Goal: Task Accomplishment & Management: Manage account settings

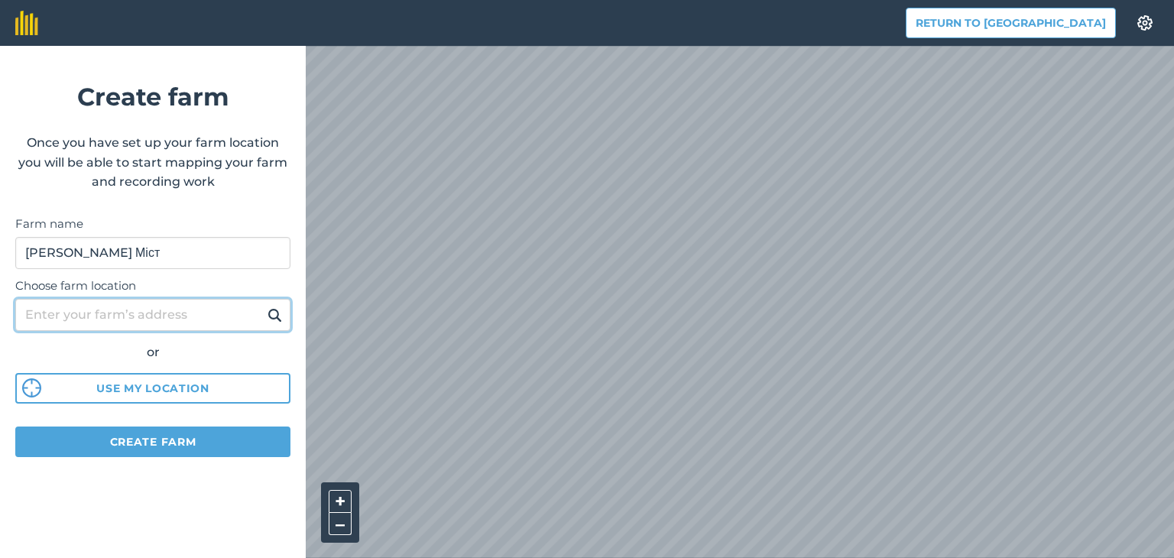
click at [173, 322] on input "Choose farm location" at bounding box center [152, 315] width 275 height 32
type input "закревки"
click at [263, 305] on button at bounding box center [275, 315] width 24 height 20
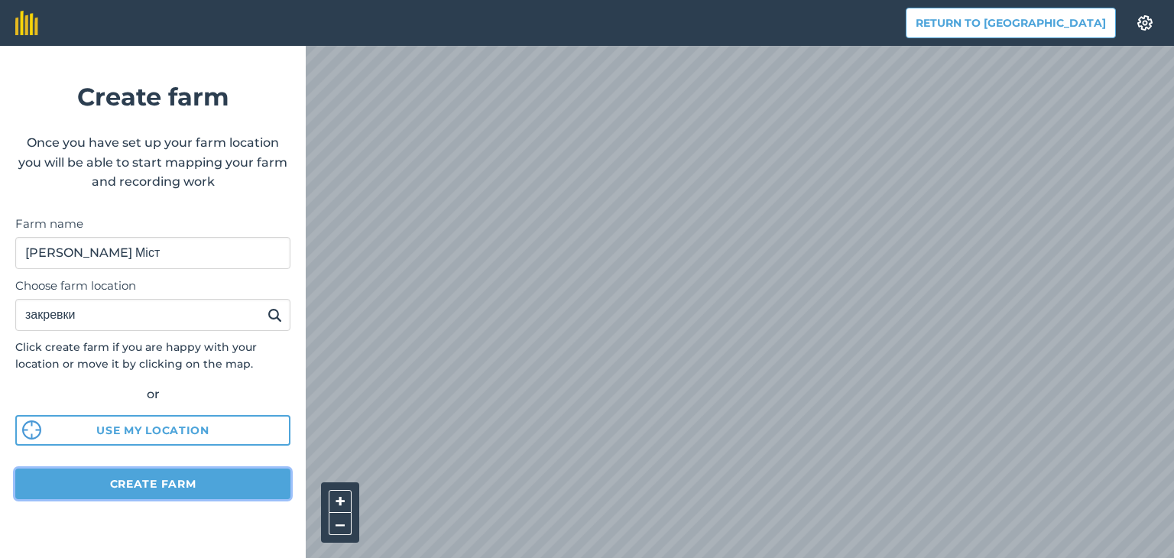
click at [162, 481] on button "Create farm" at bounding box center [152, 484] width 275 height 31
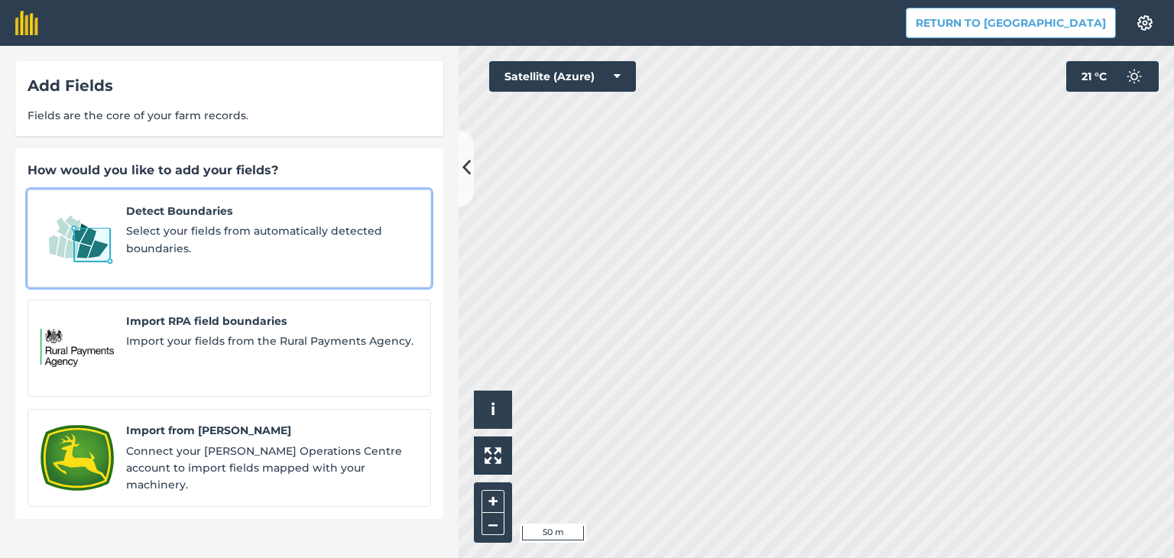
click at [268, 227] on span "Select your fields from automatically detected boundaries." at bounding box center [272, 239] width 292 height 34
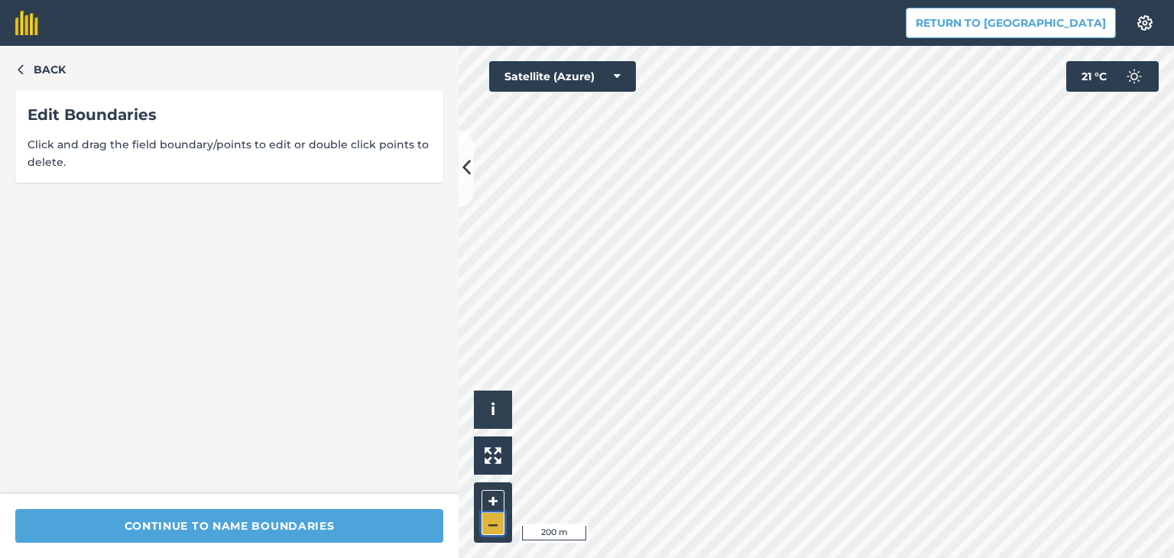
click at [494, 521] on button "–" at bounding box center [493, 524] width 23 height 22
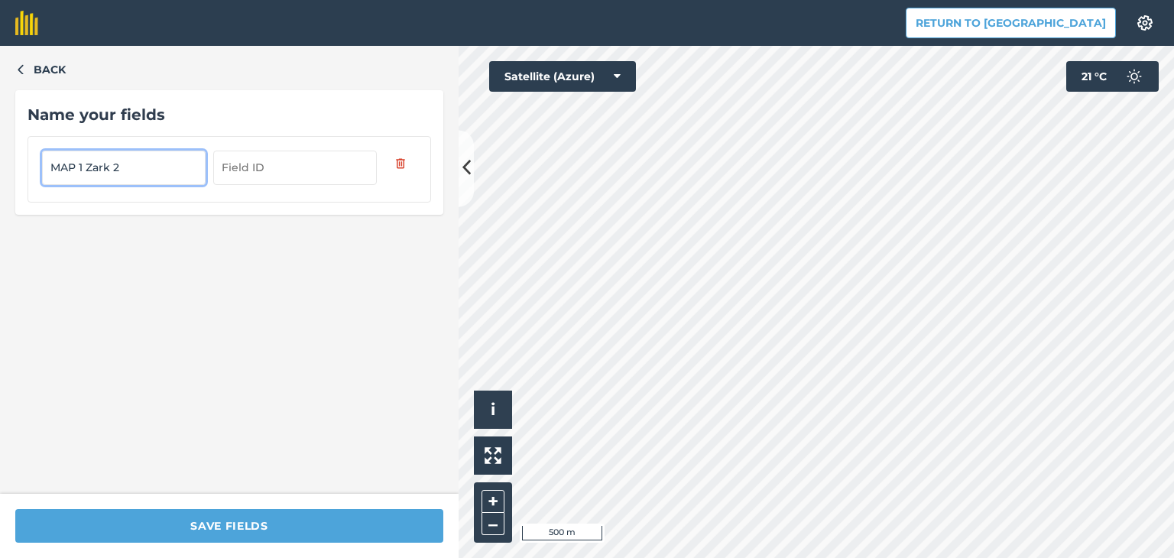
type input "MAP 1 Zark 2"
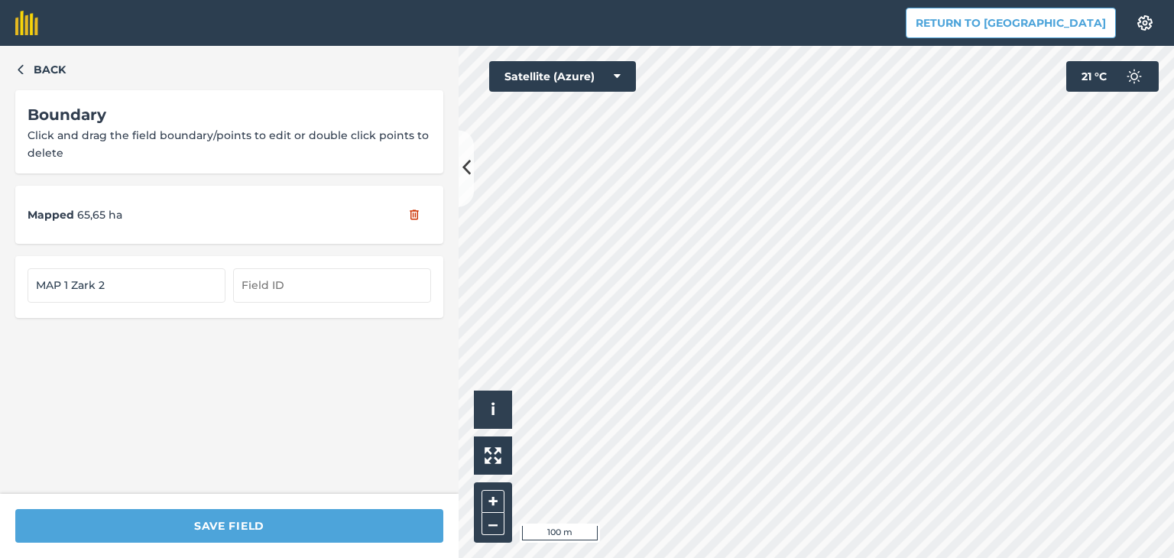
click at [884, 44] on div "Return to Agreena Settings Map printing is not available on our free plan Pleas…" at bounding box center [587, 279] width 1174 height 558
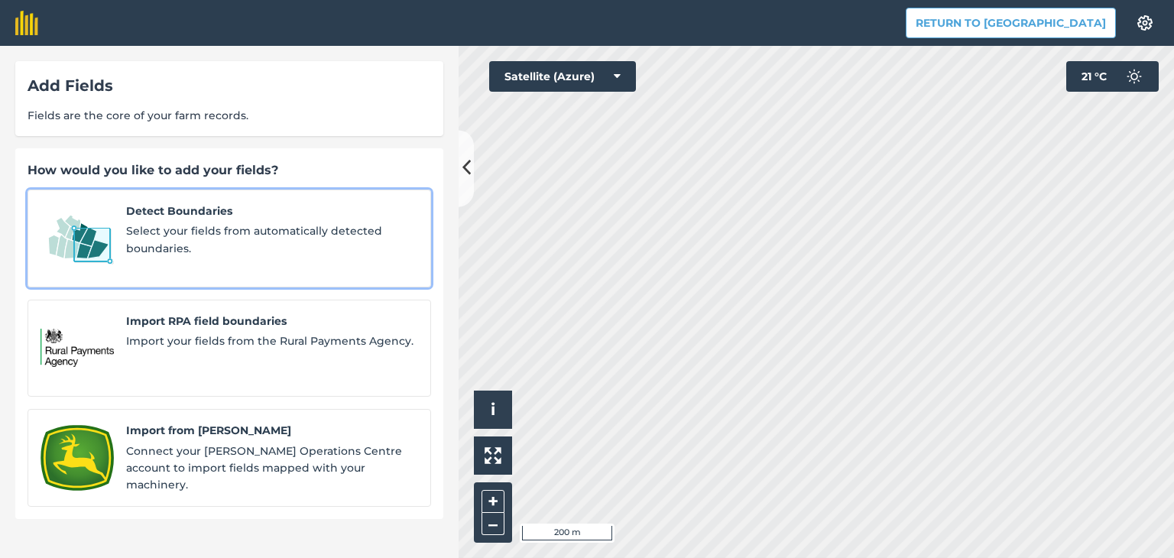
click at [177, 243] on span "Select your fields from automatically detected boundaries." at bounding box center [272, 239] width 292 height 34
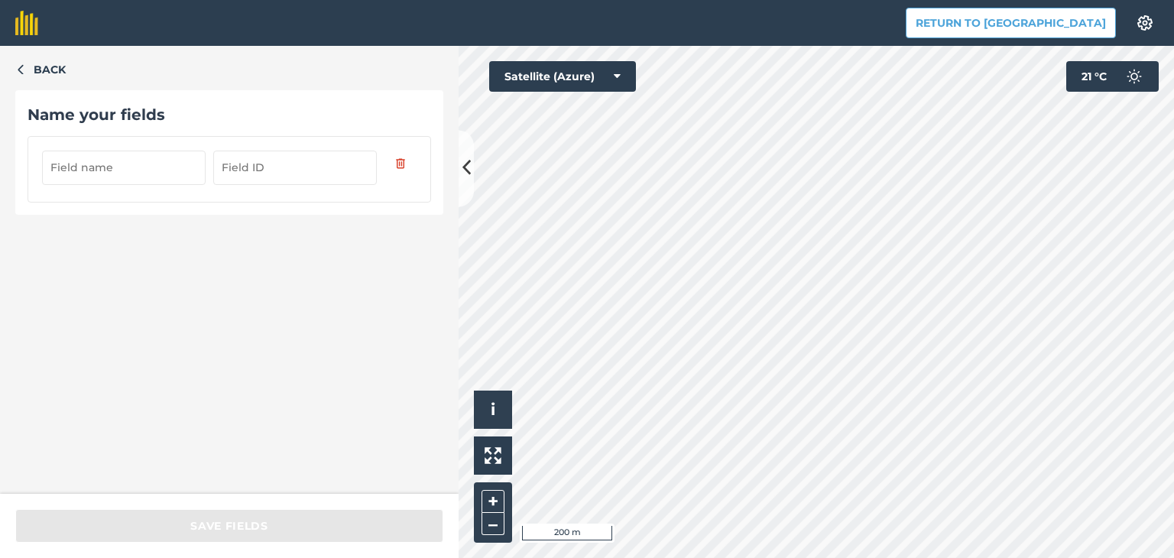
click at [151, 161] on input "text" at bounding box center [124, 168] width 164 height 34
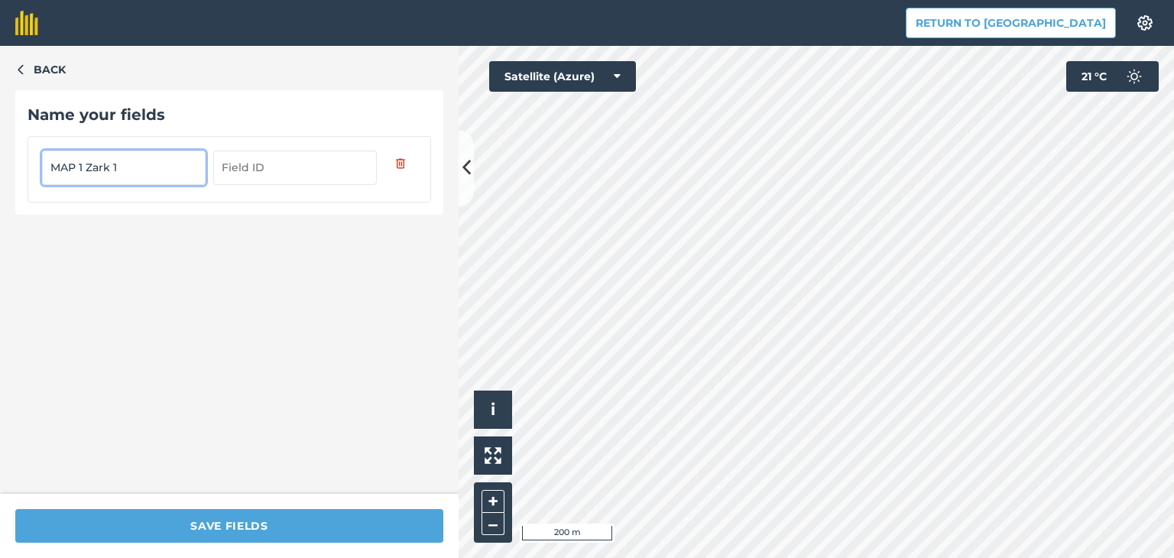
type input "MAP 1 Zark 1"
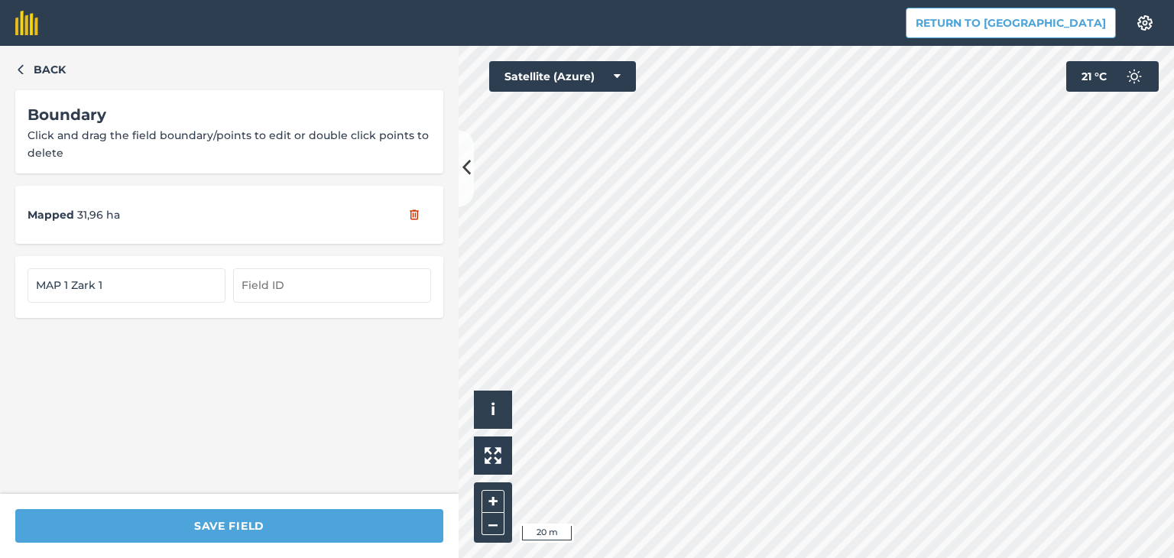
click at [373, 406] on div "Back Boundary Click and drag the field boundary/points to edit or double click …" at bounding box center [587, 302] width 1174 height 512
click at [637, 28] on div "Return to Agreena Settings Map printing is not available on our free plan Pleas…" at bounding box center [587, 279] width 1174 height 558
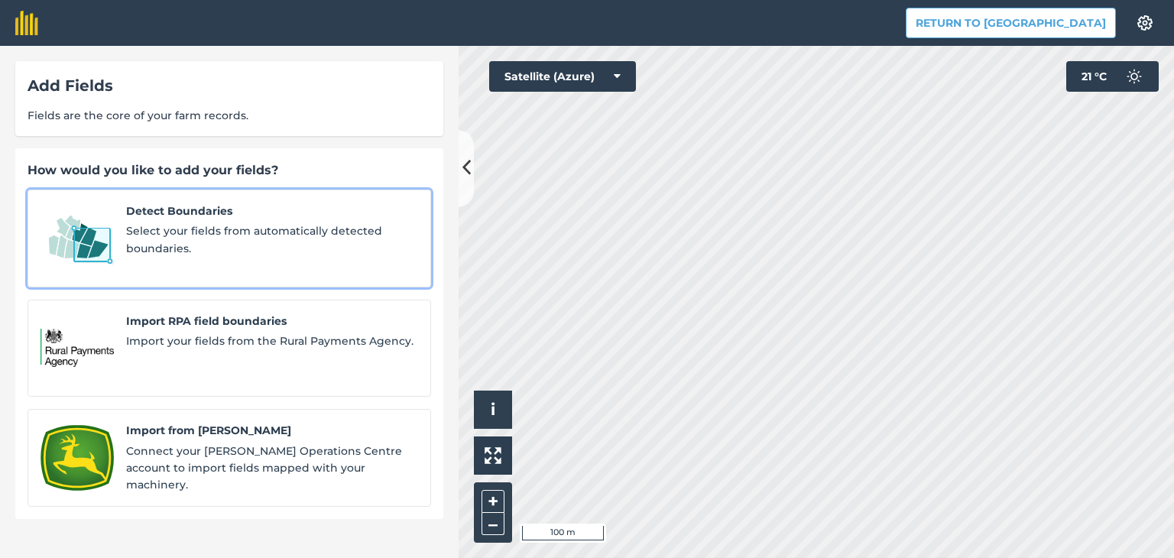
click at [259, 218] on span "Detect Boundaries" at bounding box center [272, 211] width 292 height 17
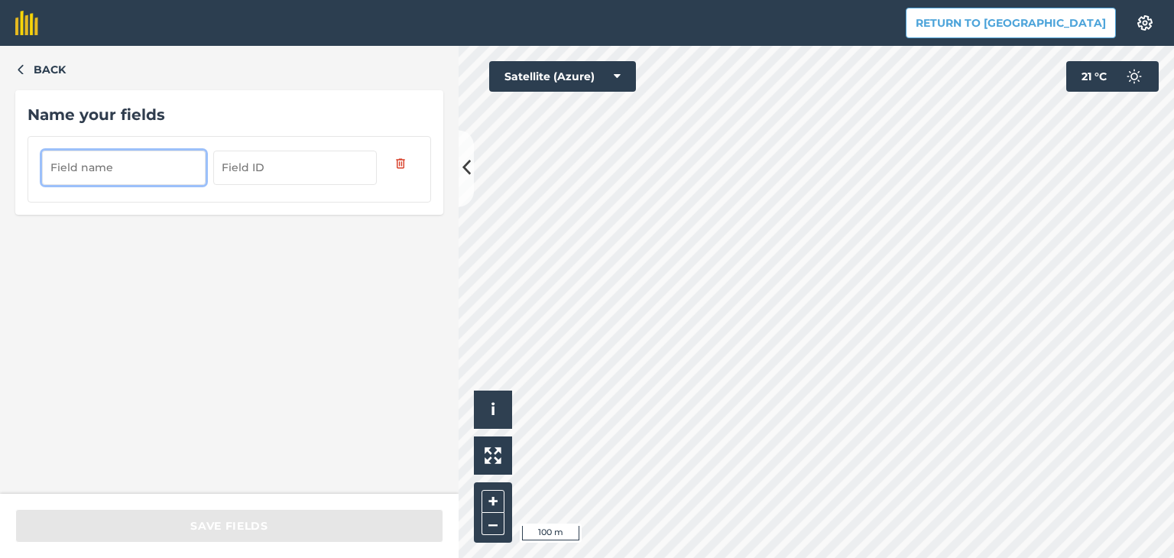
click at [153, 174] on input "text" at bounding box center [124, 168] width 164 height 34
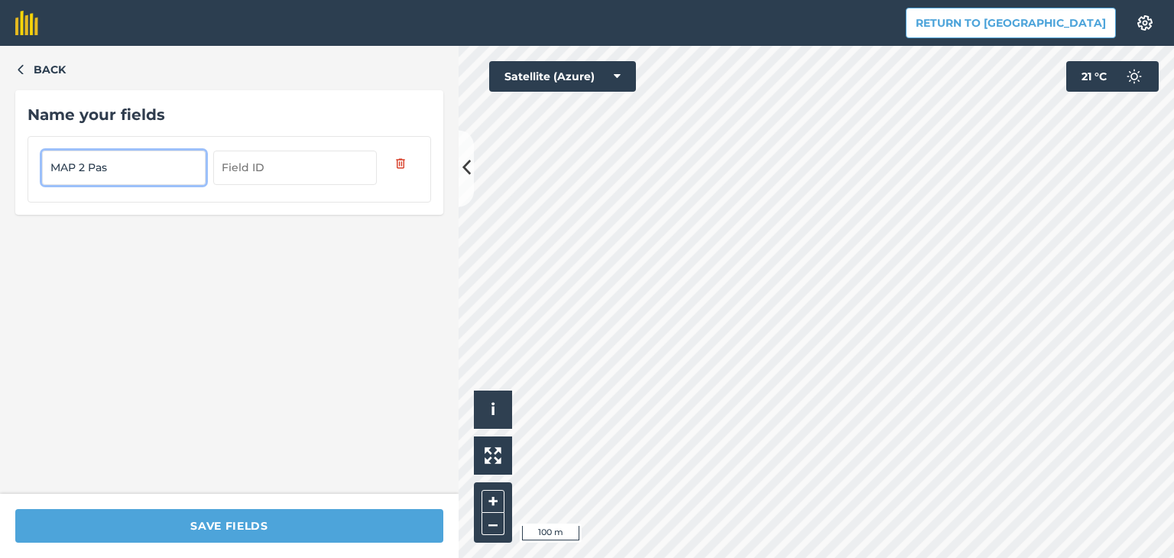
type input "MAP 2 Pas"
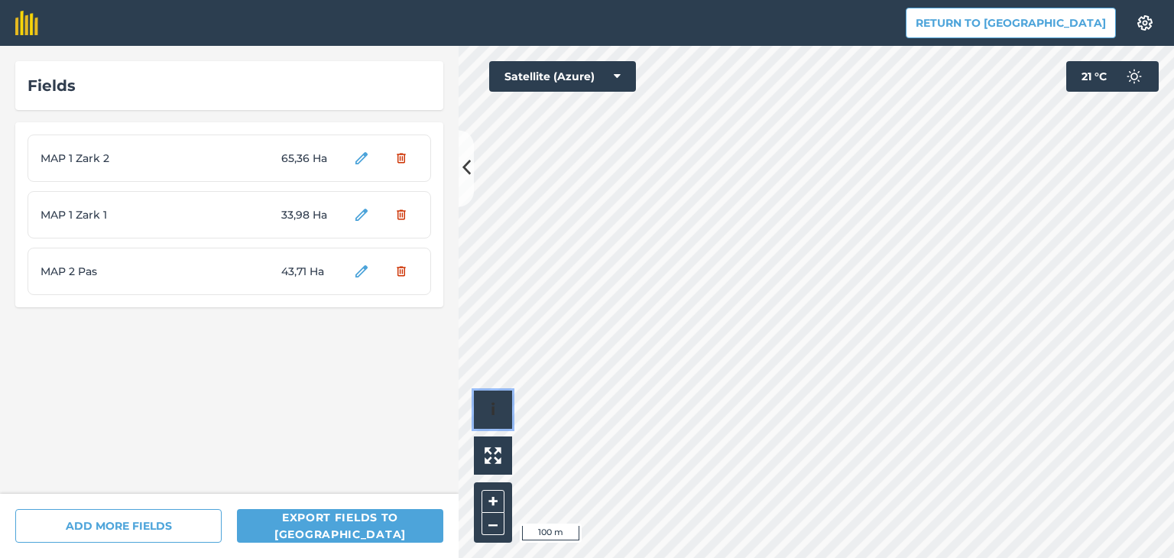
drag, startPoint x: 483, startPoint y: 405, endPoint x: 427, endPoint y: 260, distance: 155.9
click at [427, 260] on div "Fields MAP 1 Zark 2 65,36 Ha MAP 1 Zark 1 33,98 Ha MAP 2 Pas 43,71 Ha ADD MORE …" at bounding box center [587, 302] width 1174 height 512
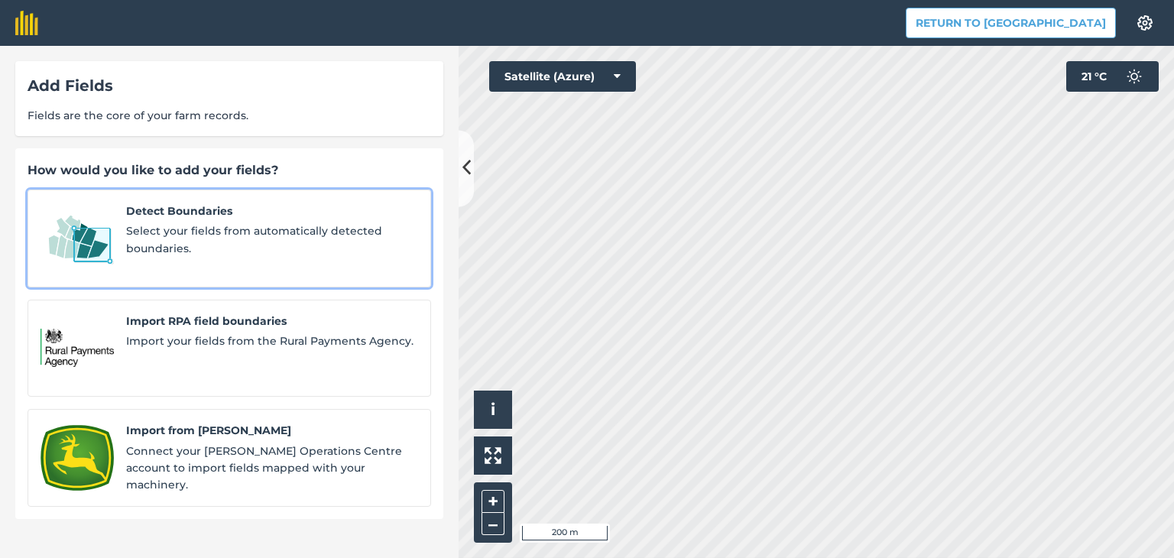
click at [299, 210] on span "Detect Boundaries" at bounding box center [272, 211] width 292 height 17
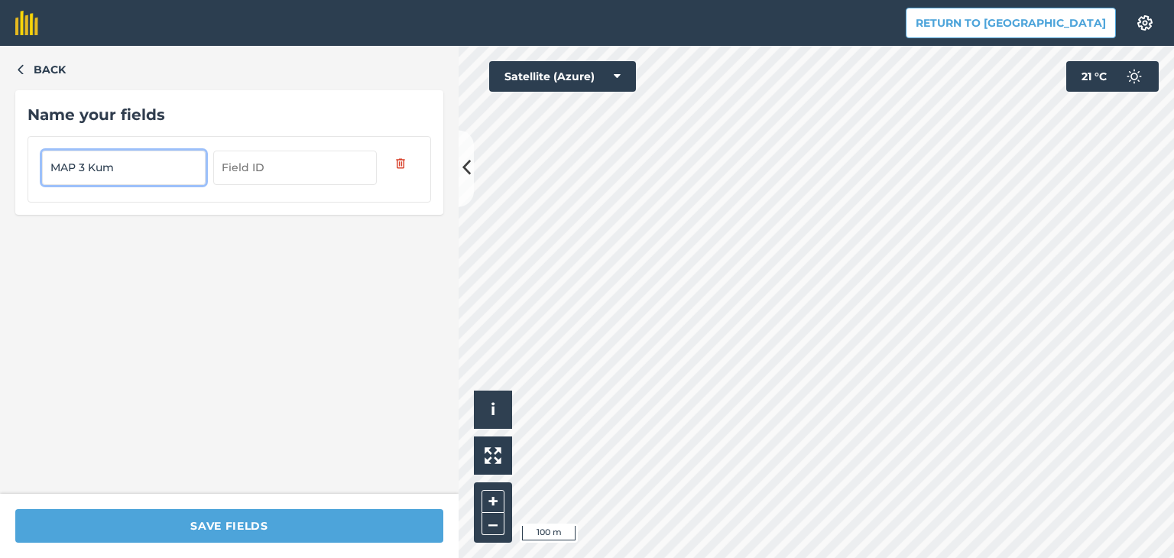
type input "MAP 3 Kum"
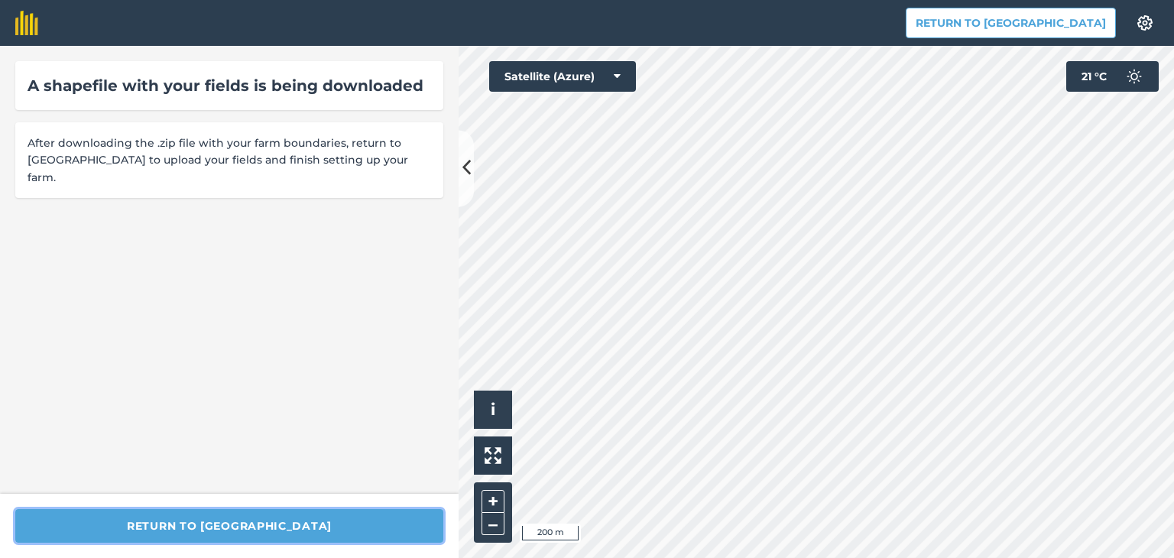
click at [255, 523] on button "Return to [GEOGRAPHIC_DATA]" at bounding box center [229, 526] width 428 height 34
